Goal: Information Seeking & Learning: Learn about a topic

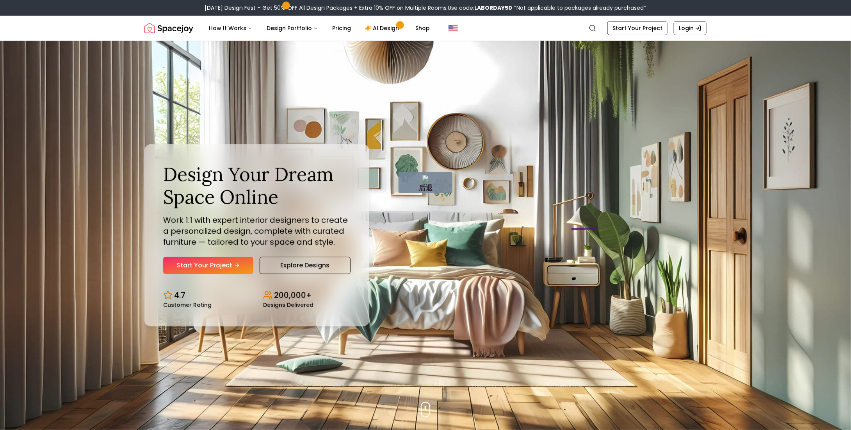
drag, startPoint x: 597, startPoint y: 228, endPoint x: 541, endPoint y: 181, distance: 73.5
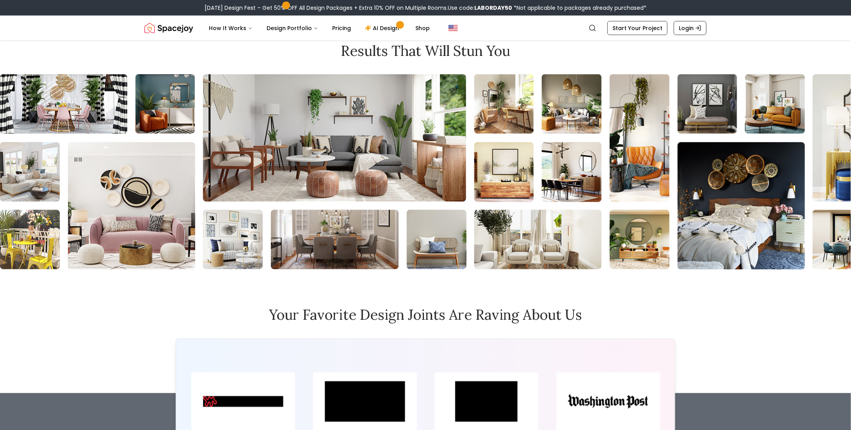
scroll to position [3554, 0]
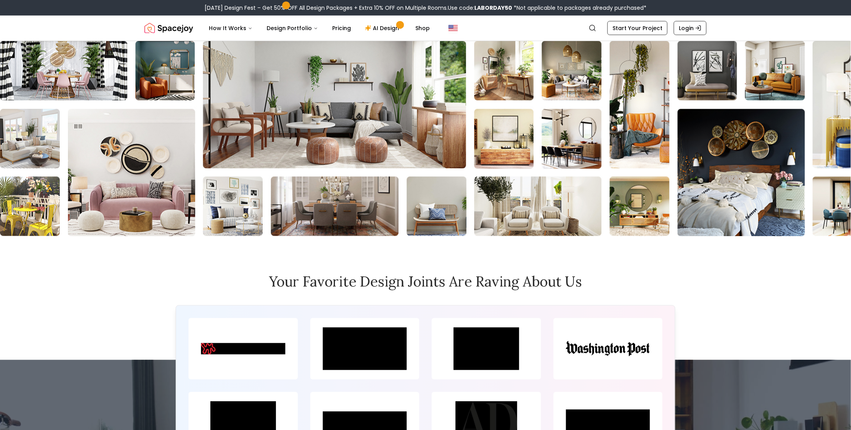
scroll to position [3476, 0]
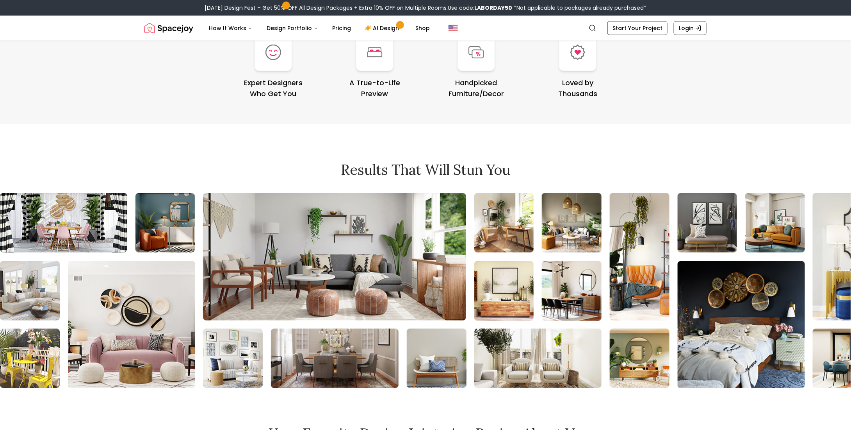
scroll to position [3315, 0]
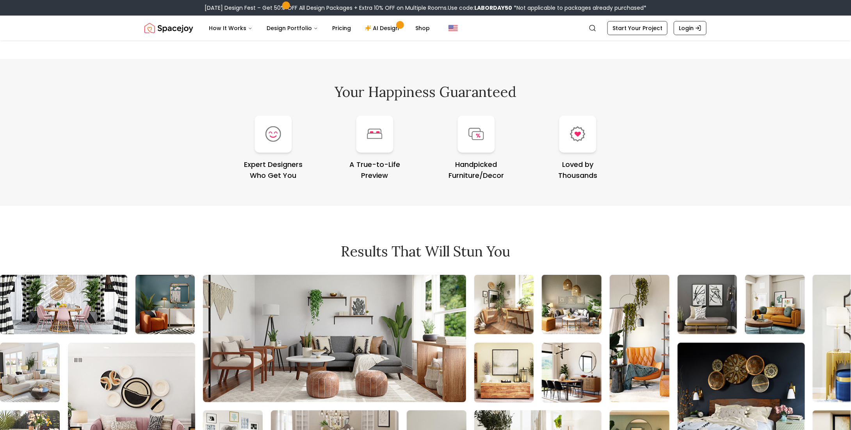
scroll to position [3237, 0]
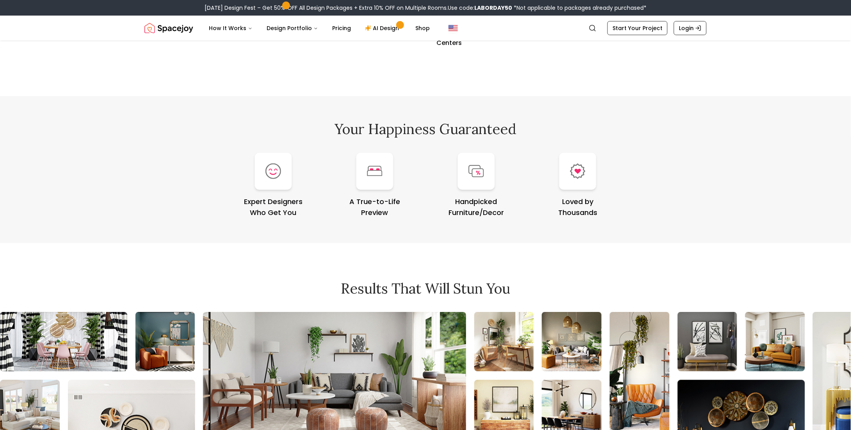
click at [447, 280] on h2 "Results that will stun you" at bounding box center [425, 288] width 562 height 16
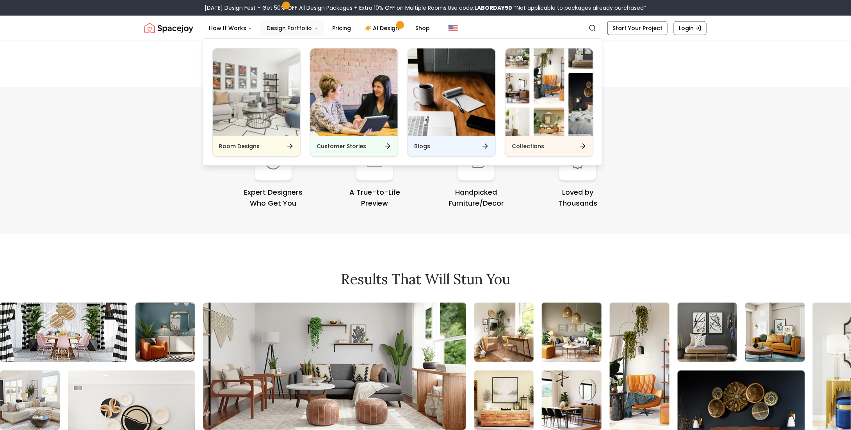
click at [281, 29] on button "Design Portfolio" at bounding box center [292, 28] width 64 height 16
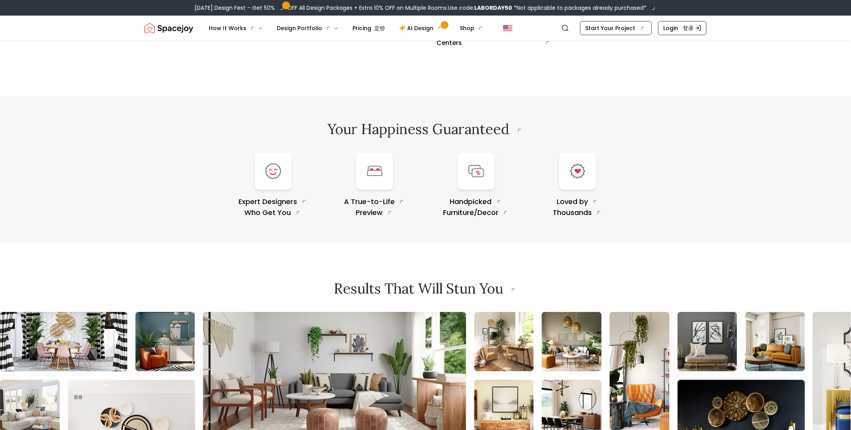
click at [721, 118] on div "Your Happiness Guaranteed Expert Designers Who Get You A True-to-Life Preview H…" at bounding box center [426, 169] width 600 height 147
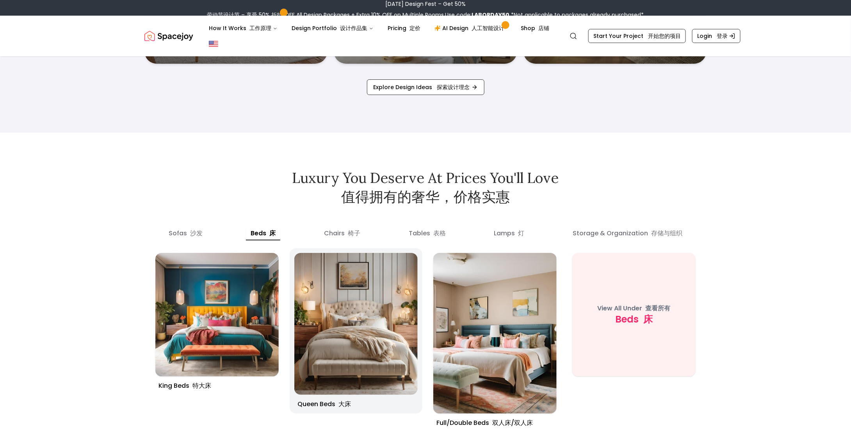
scroll to position [2930, 0]
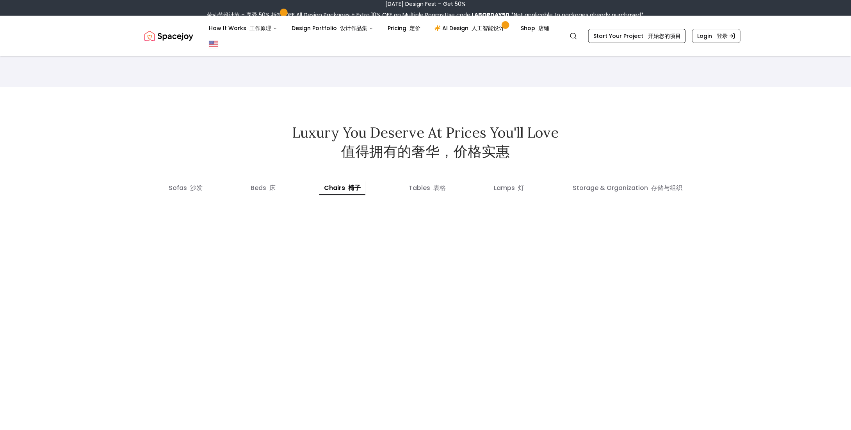
click at [342, 187] on button "chairs 椅子" at bounding box center [342, 188] width 46 height 14
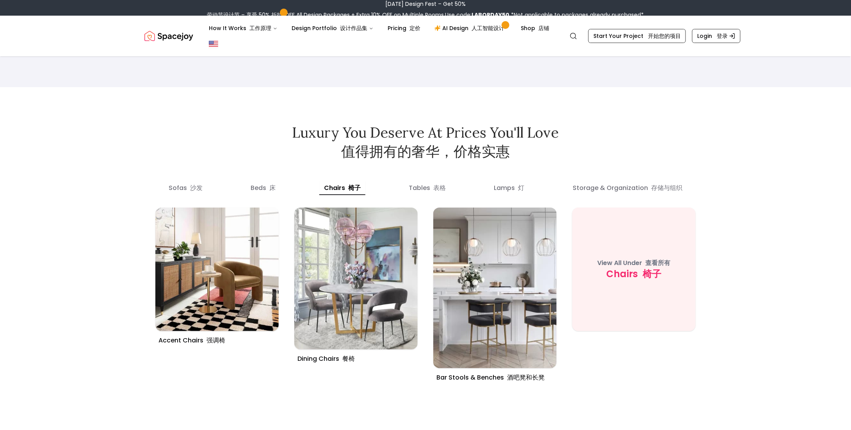
click at [398, 185] on div "sofas 沙发 beds 床 chairs 椅子 tables 表格 lamps 灯 storage & organization 存储与组织" at bounding box center [425, 186] width 562 height 16
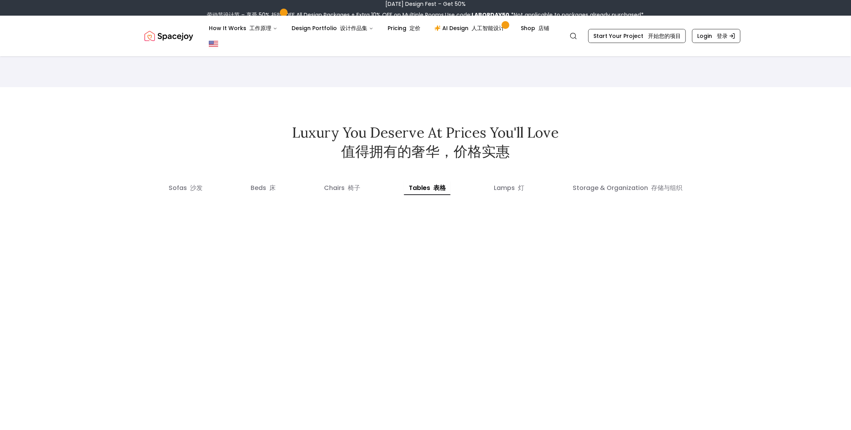
click at [425, 184] on button "tables 表格" at bounding box center [427, 188] width 46 height 14
click at [506, 185] on button "lamps 灯" at bounding box center [509, 188] width 40 height 14
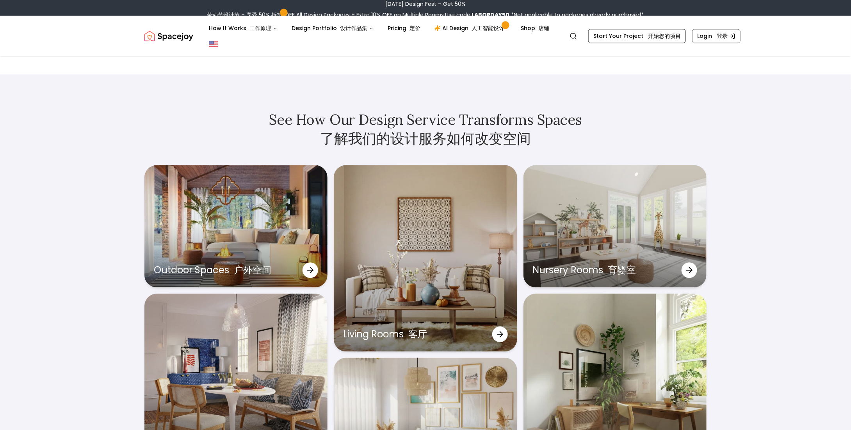
scroll to position [2462, 0]
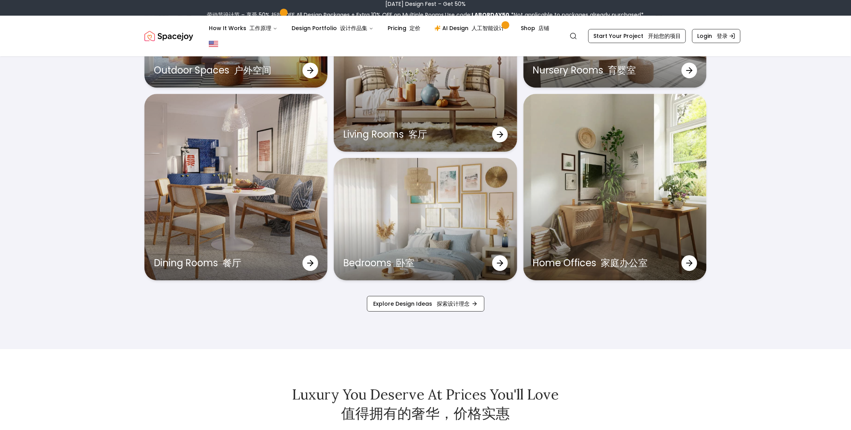
scroll to position [2696, 0]
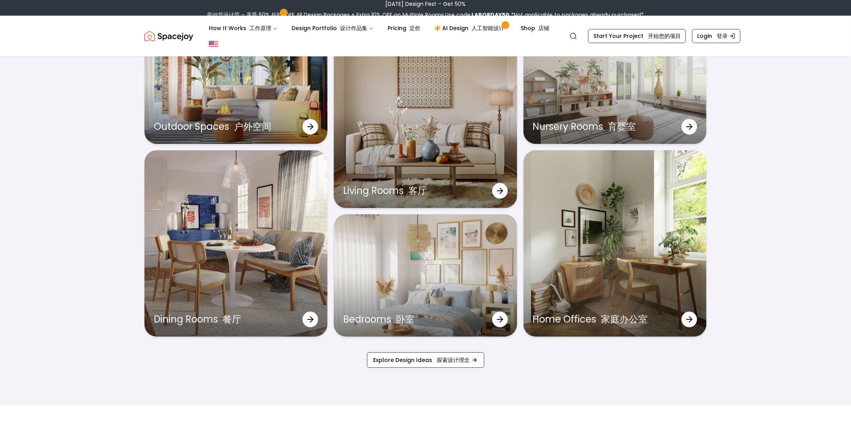
scroll to position [2657, 0]
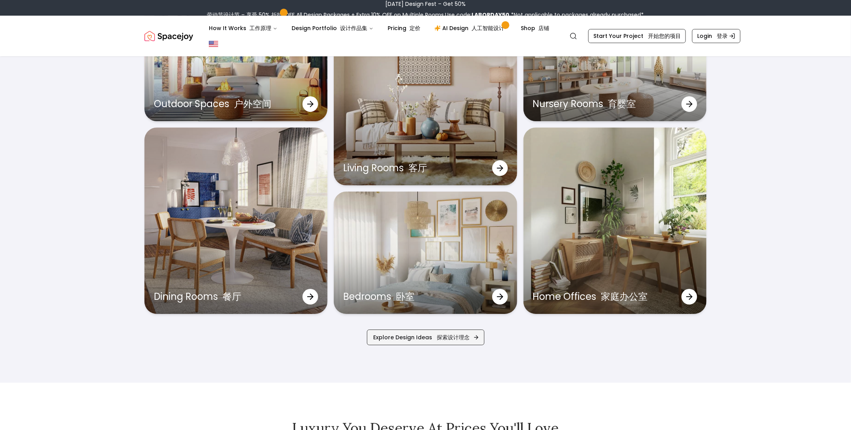
click at [462, 342] on link "Explore Design Ideas 探索设计理念" at bounding box center [426, 337] width 118 height 16
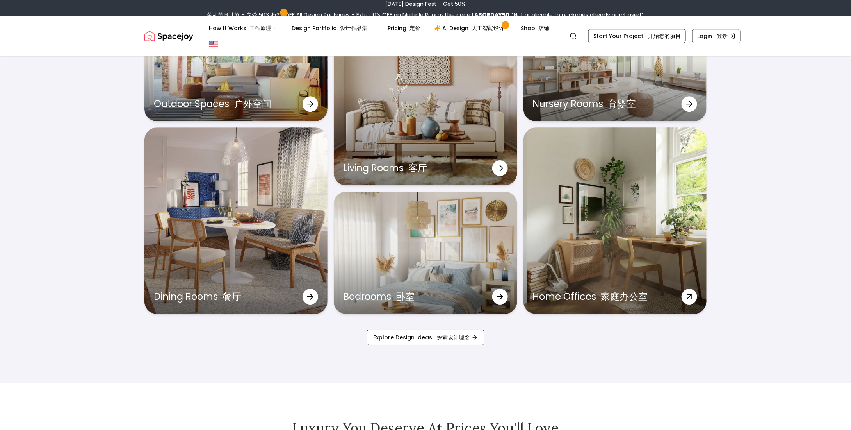
click at [668, 219] on div "Home Offices 家庭办公室" at bounding box center [615, 220] width 183 height 186
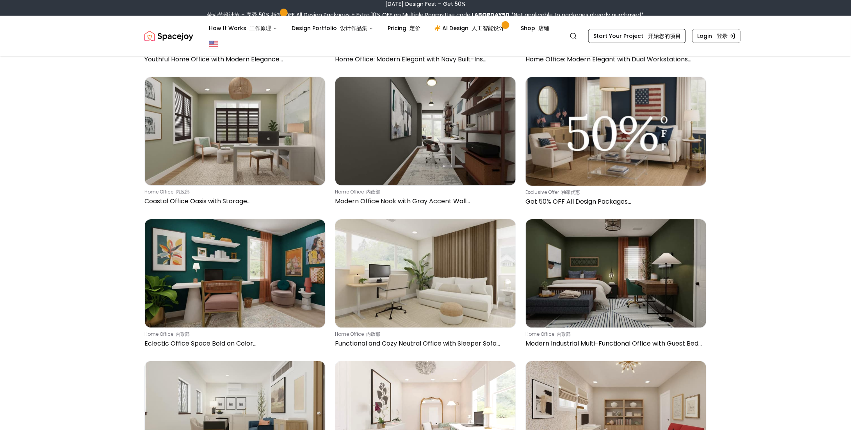
scroll to position [1445, 0]
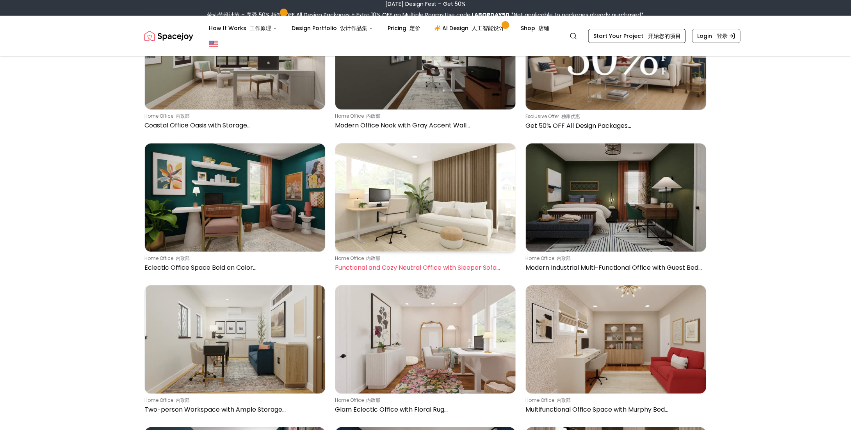
click at [442, 220] on img at bounding box center [425, 197] width 180 height 108
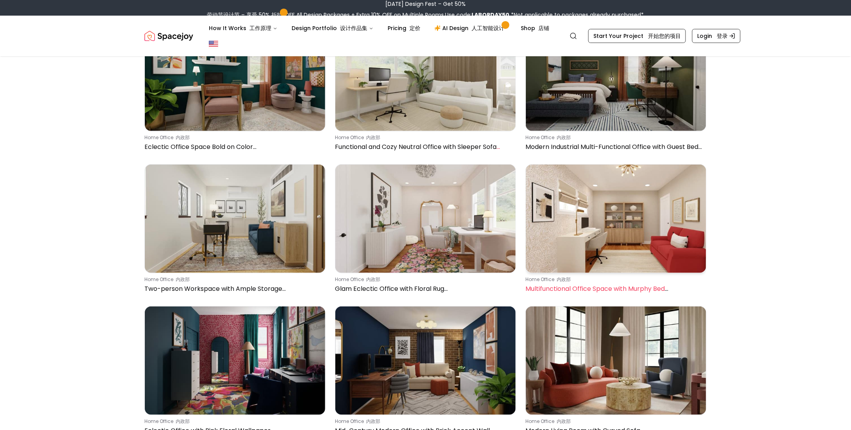
scroll to position [1601, 0]
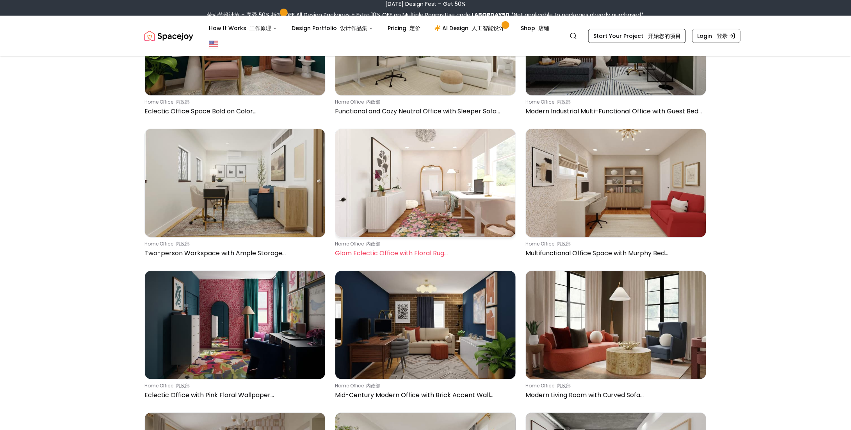
click at [488, 198] on img at bounding box center [425, 183] width 180 height 108
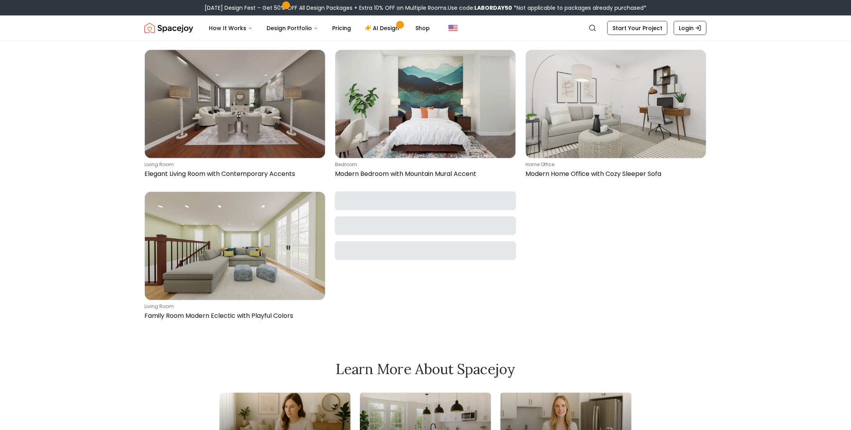
scroll to position [694, 0]
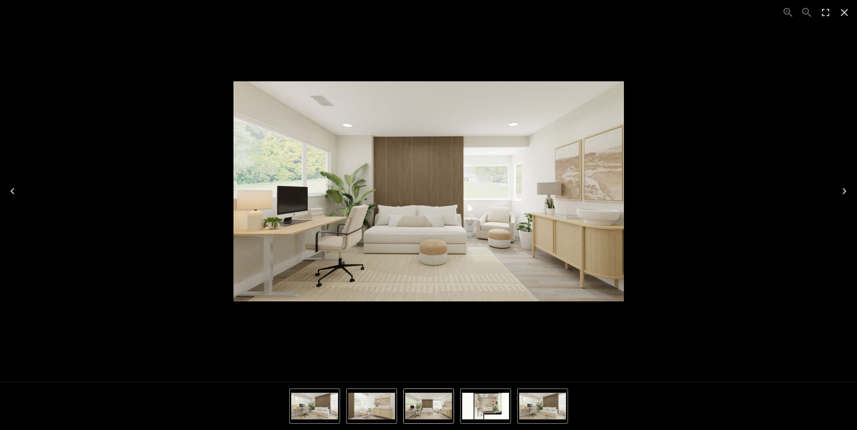
click at [848, 194] on icon "Next" at bounding box center [844, 191] width 12 height 12
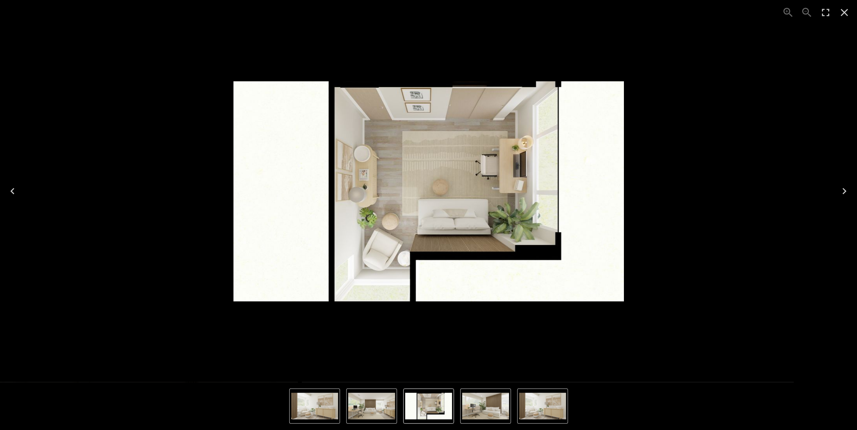
click at [848, 194] on icon "Next" at bounding box center [844, 191] width 12 height 12
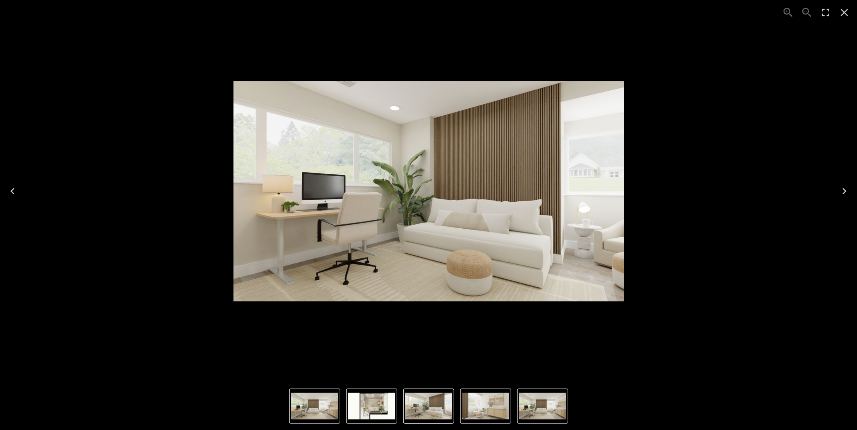
click at [532, 415] on img "3 of 4" at bounding box center [542, 405] width 47 height 27
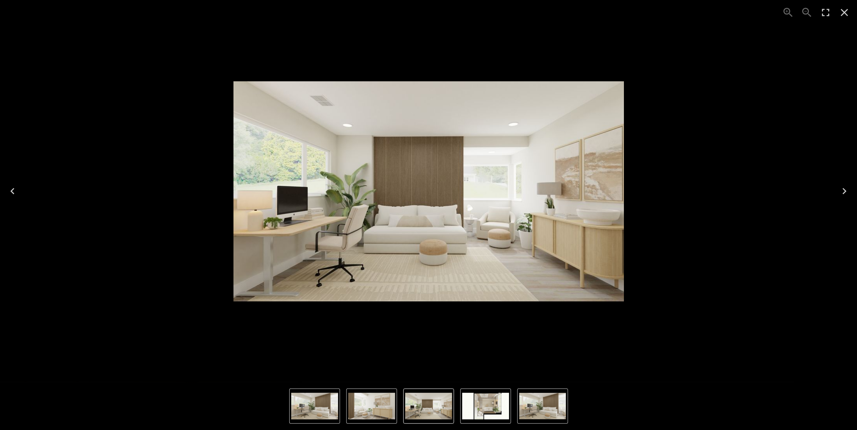
click at [533, 411] on img "1 of 4" at bounding box center [542, 405] width 47 height 27
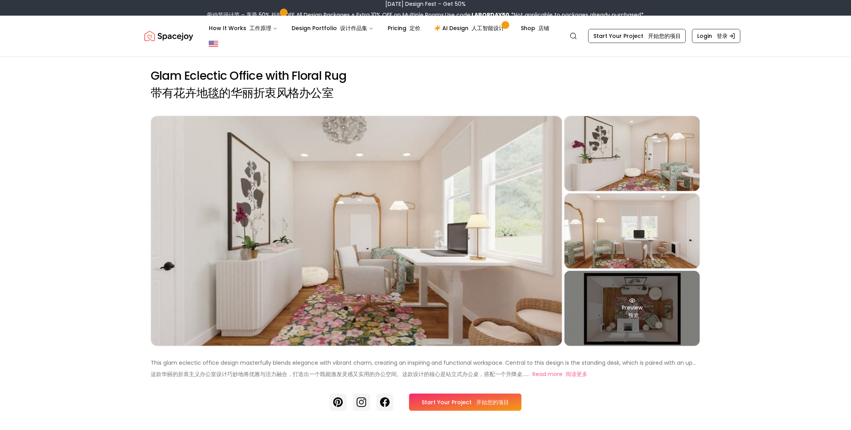
click at [651, 310] on div "Preview 预览" at bounding box center [633, 308] width 136 height 75
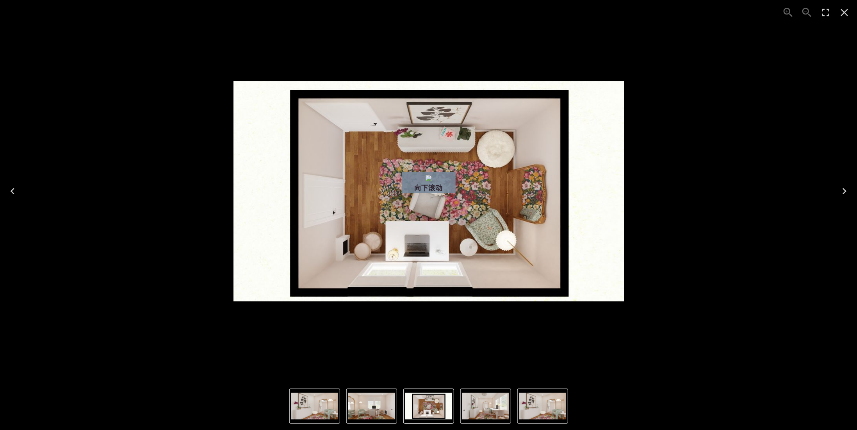
drag, startPoint x: 674, startPoint y: 163, endPoint x: 703, endPoint y: 216, distance: 59.7
